Goal: Task Accomplishment & Management: Manage account settings

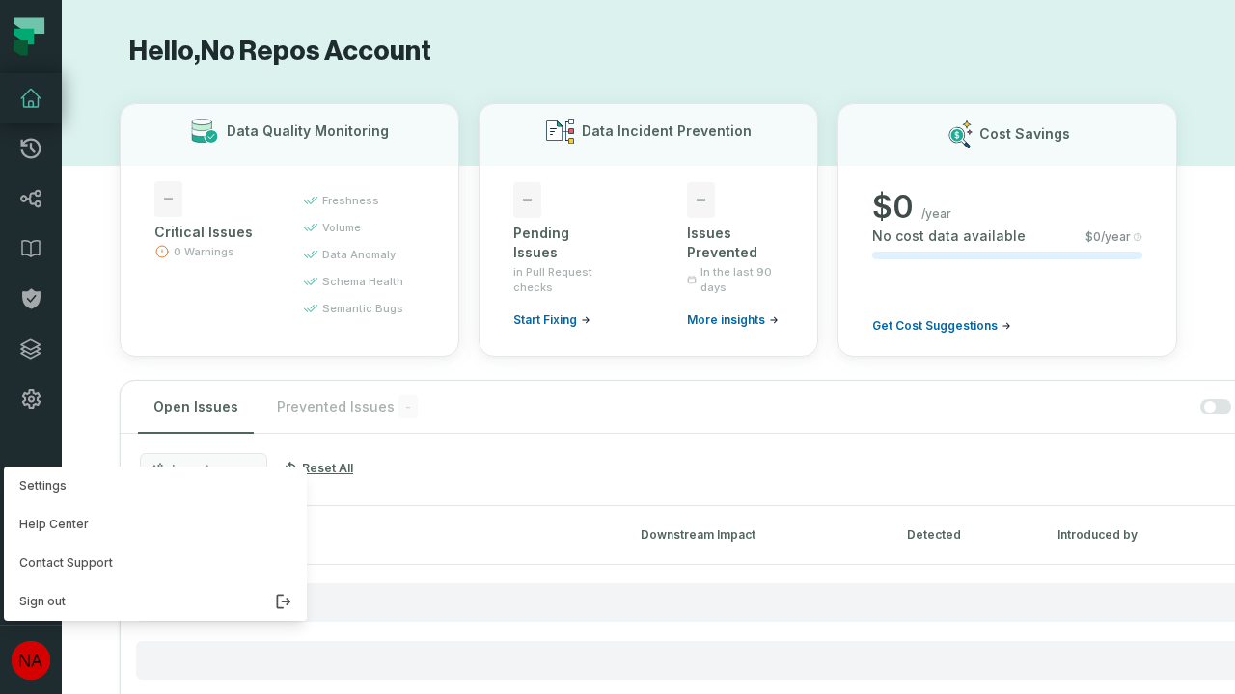
click at [150, 486] on button "Settings" at bounding box center [155, 486] width 303 height 39
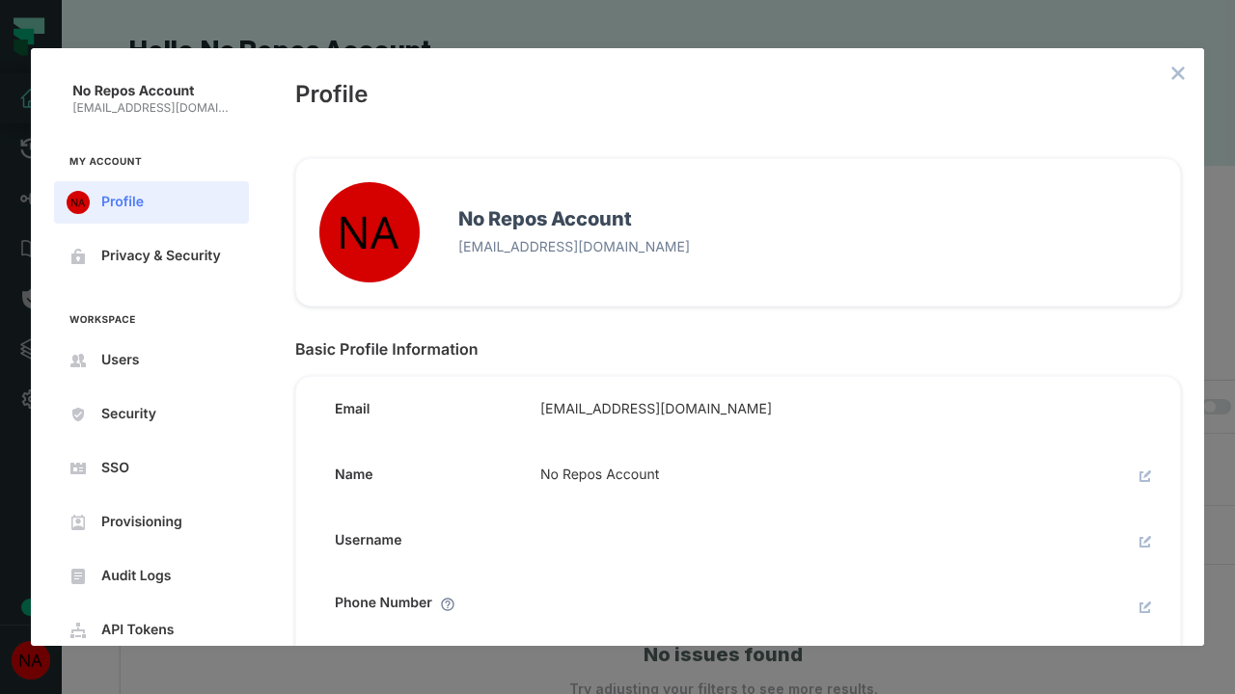
click at [1178, 73] on icon "close admin-box" at bounding box center [1178, 74] width 13 height 13
